Goal: Information Seeking & Learning: Understand process/instructions

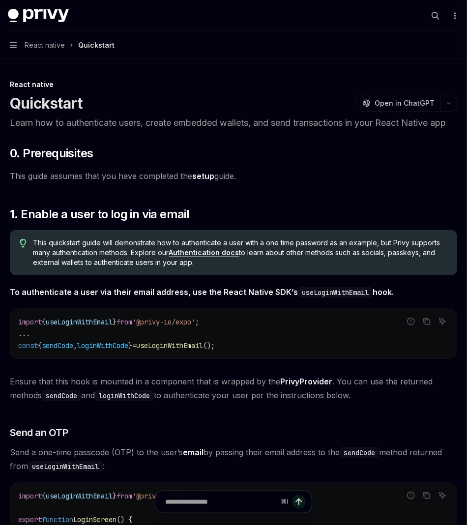
click at [31, 43] on span "React native" at bounding box center [45, 45] width 40 height 12
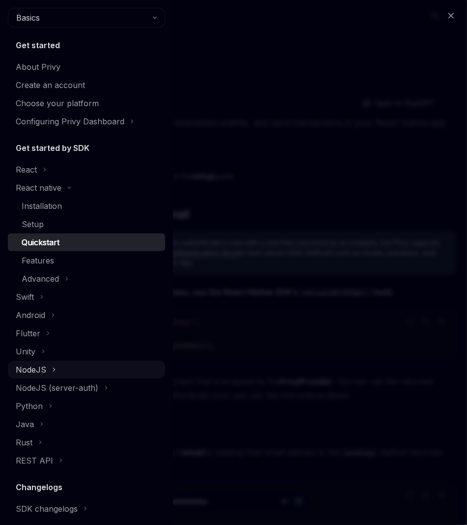
click at [39, 374] on div "NodeJS" at bounding box center [31, 370] width 30 height 12
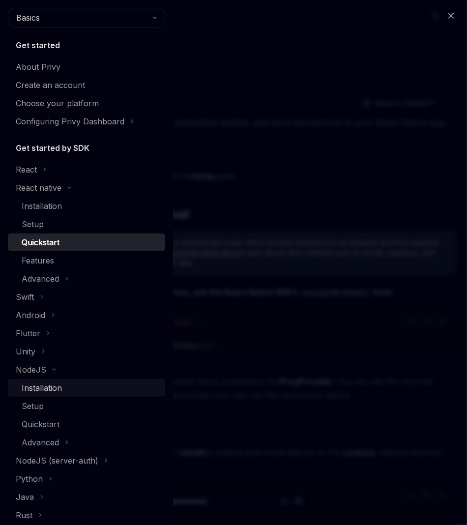
click at [40, 390] on div "Installation" at bounding box center [42, 388] width 40 height 12
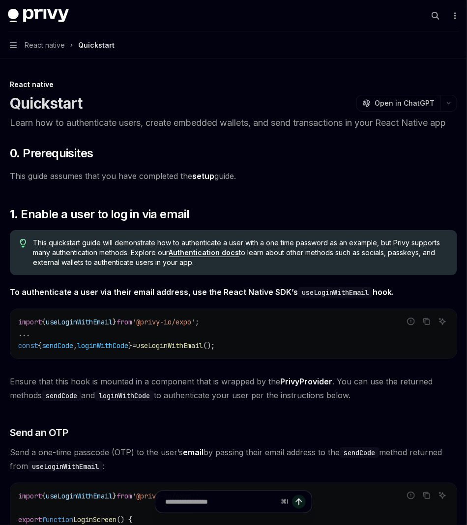
click at [17, 47] on button "Navigation React native Quickstart" at bounding box center [233, 45] width 467 height 28
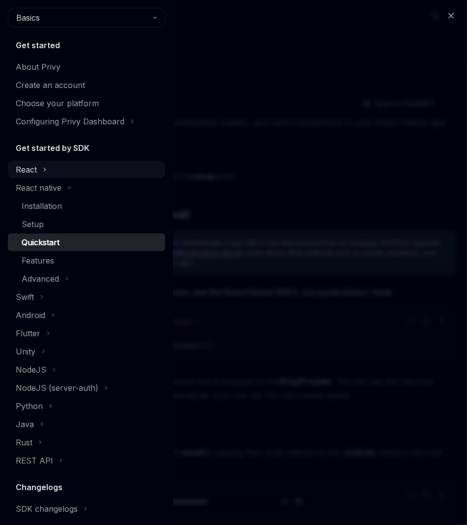
click at [26, 167] on div "React" at bounding box center [26, 170] width 21 height 12
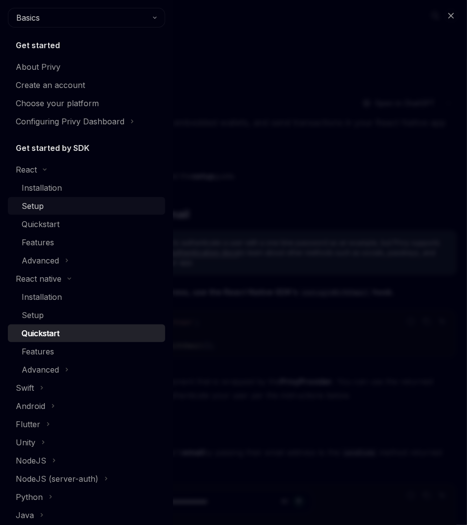
click at [32, 204] on div "Setup" at bounding box center [33, 206] width 22 height 12
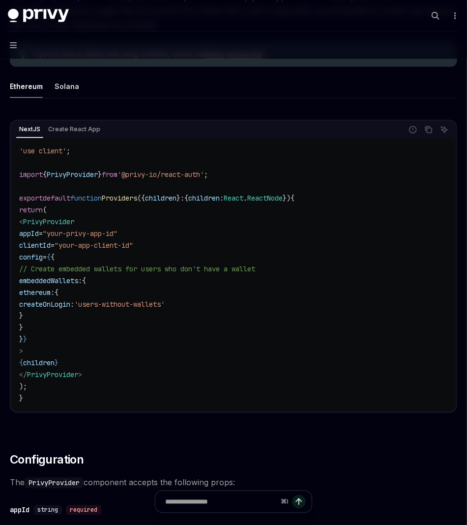
scroll to position [268, 0]
click at [80, 174] on span "PrivyProvider" at bounding box center [72, 174] width 51 height 9
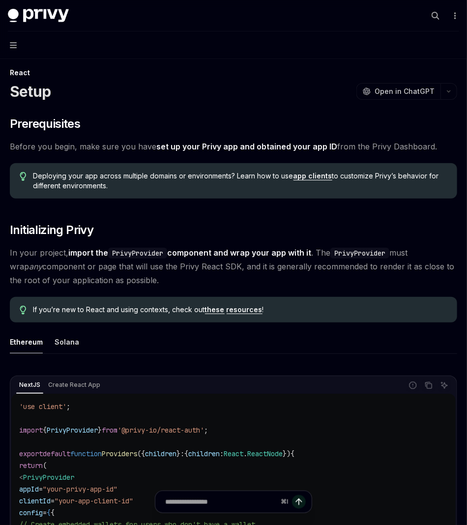
scroll to position [0, 0]
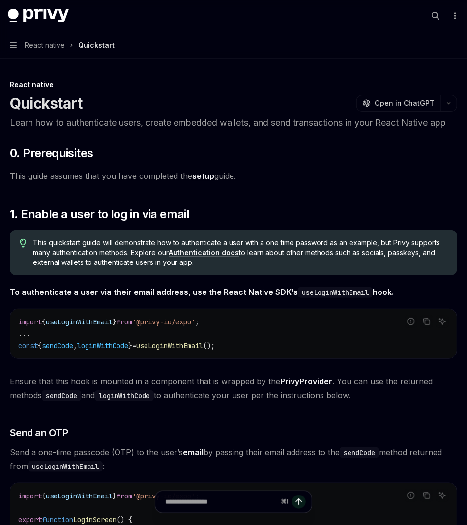
click at [19, 38] on button "Navigation React native Quickstart" at bounding box center [233, 45] width 467 height 28
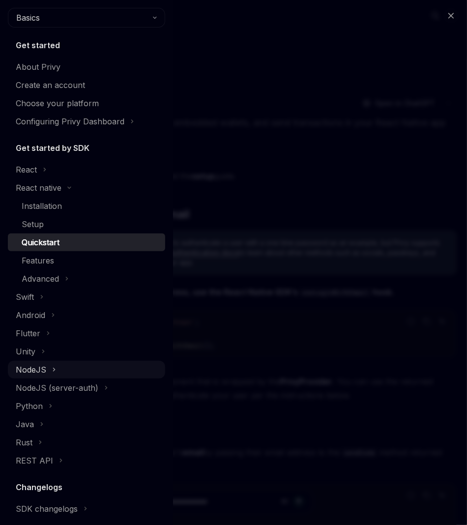
click at [41, 369] on div "NodeJS" at bounding box center [31, 370] width 30 height 12
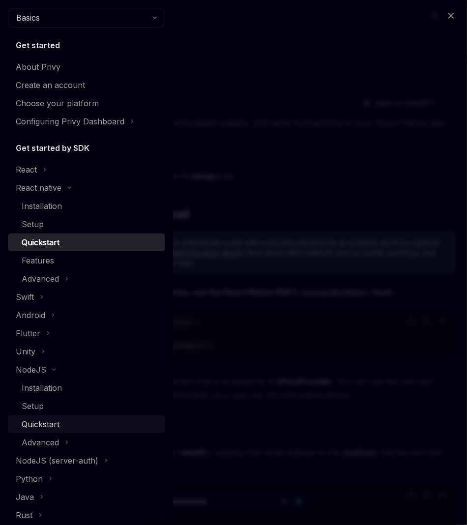
click at [39, 431] on link "Quickstart" at bounding box center [86, 424] width 157 height 18
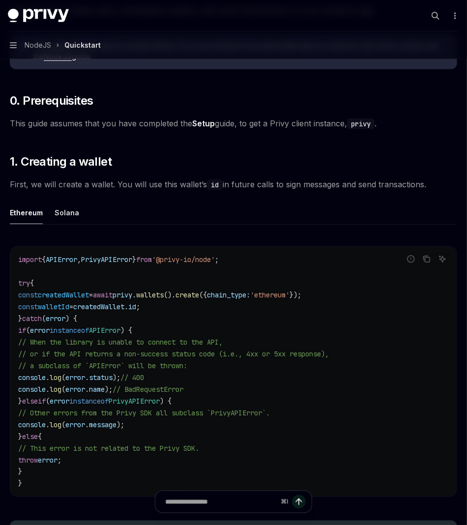
scroll to position [118, 0]
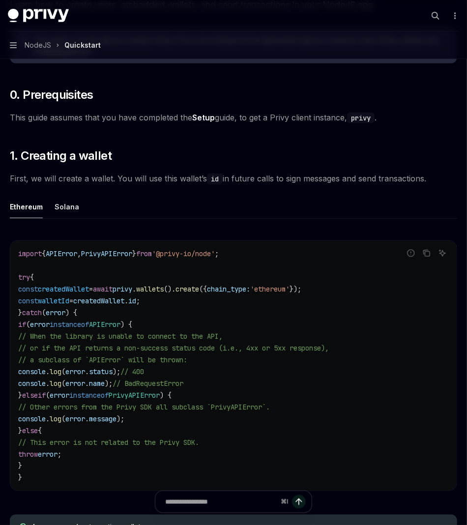
click at [205, 117] on link "Setup" at bounding box center [203, 118] width 23 height 10
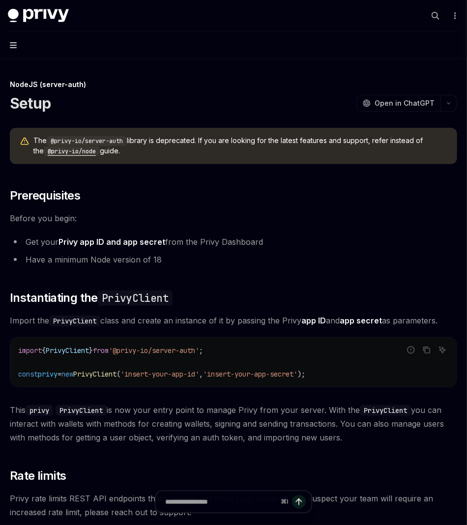
click at [16, 47] on icon "button" at bounding box center [13, 45] width 7 height 8
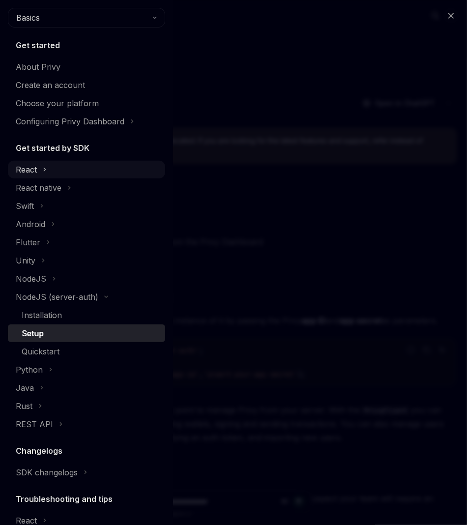
click at [22, 172] on div "React" at bounding box center [26, 170] width 21 height 12
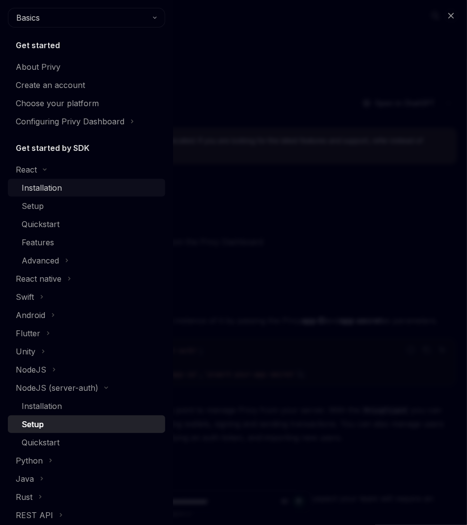
click at [28, 186] on div "Installation" at bounding box center [42, 188] width 40 height 12
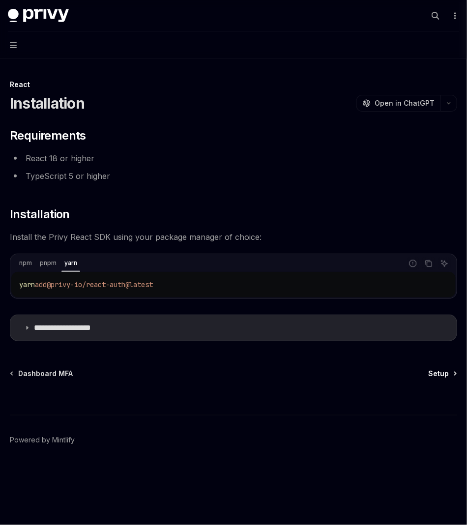
click at [435, 376] on span "Setup" at bounding box center [438, 374] width 21 height 10
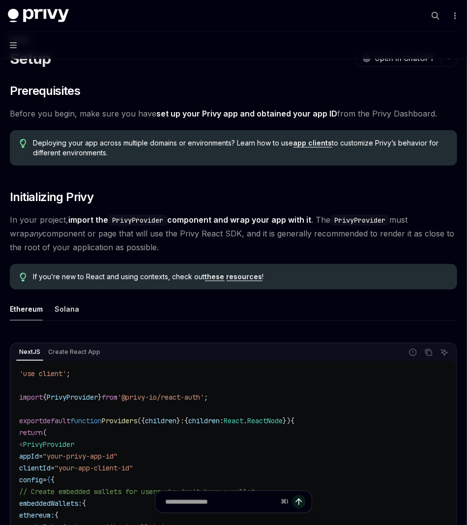
scroll to position [82, 0]
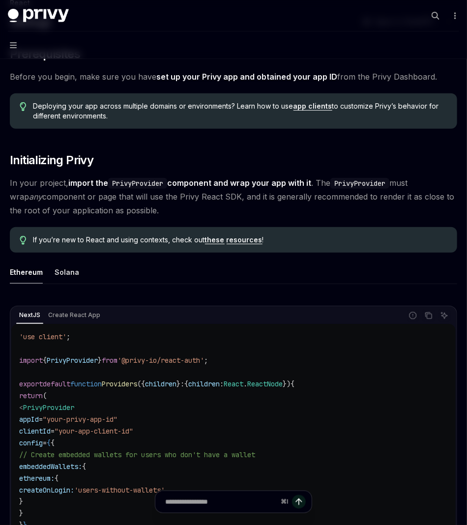
click at [72, 357] on span "PrivyProvider" at bounding box center [72, 360] width 51 height 9
copy span "PrivyProvider"
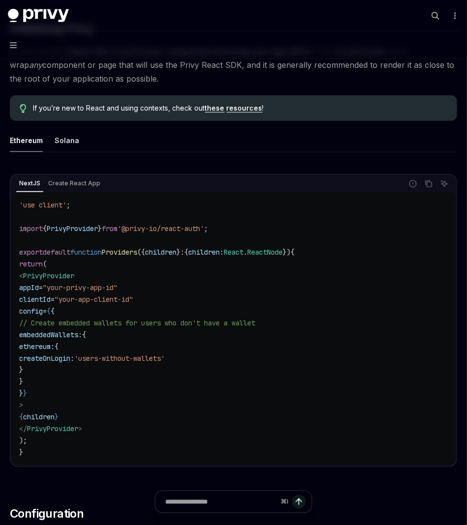
scroll to position [209, 0]
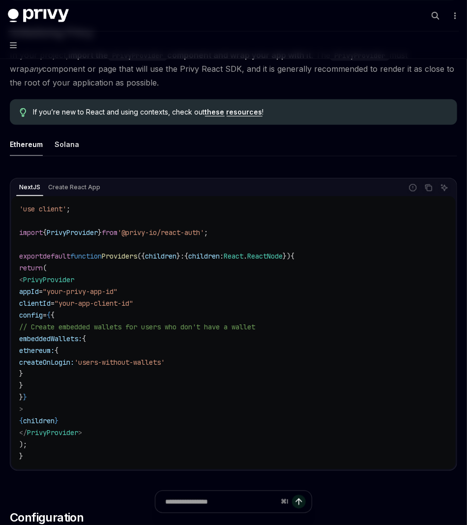
click at [23, 282] on span "<" at bounding box center [21, 279] width 4 height 9
drag, startPoint x: 36, startPoint y: 277, endPoint x: 135, endPoint y: 431, distance: 182.9
click at [135, 431] on code "'use client' ; import { PrivyProvider } from '@privy-io/react-auth' ; export de…" at bounding box center [233, 333] width 429 height 260
click at [111, 301] on span ""your-app-client-id"" at bounding box center [94, 303] width 79 height 9
click at [89, 234] on span "PrivyProvider" at bounding box center [72, 232] width 51 height 9
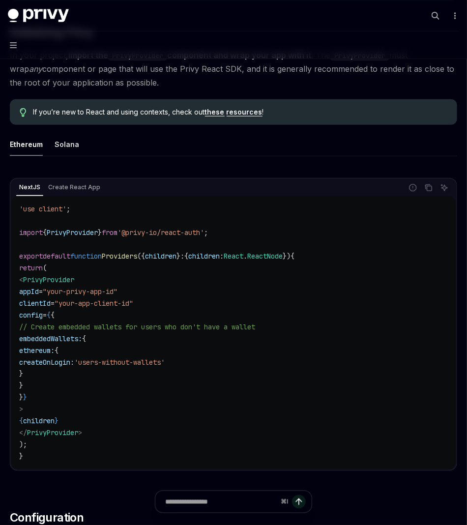
click at [364, 44] on button "Navigation" at bounding box center [233, 45] width 467 height 28
type textarea "*"
